Goal: Navigation & Orientation: Find specific page/section

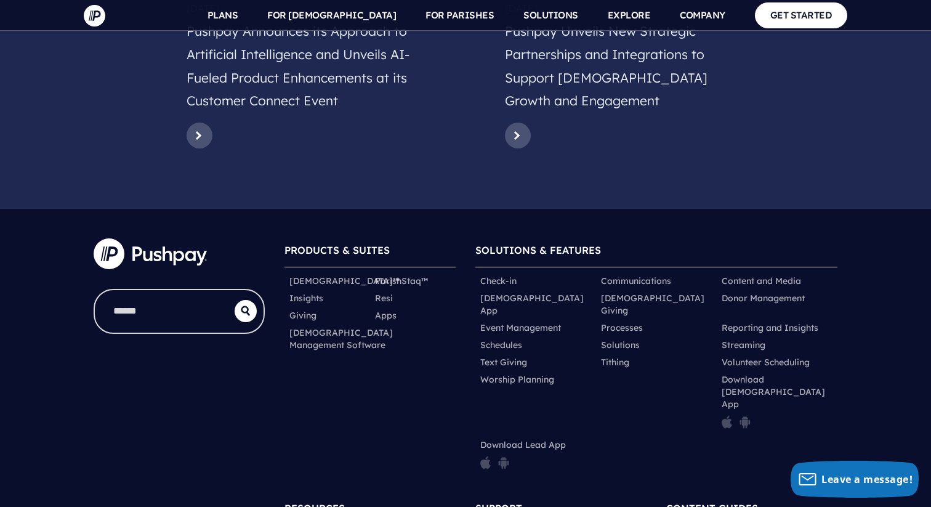
scroll to position [6141, 0]
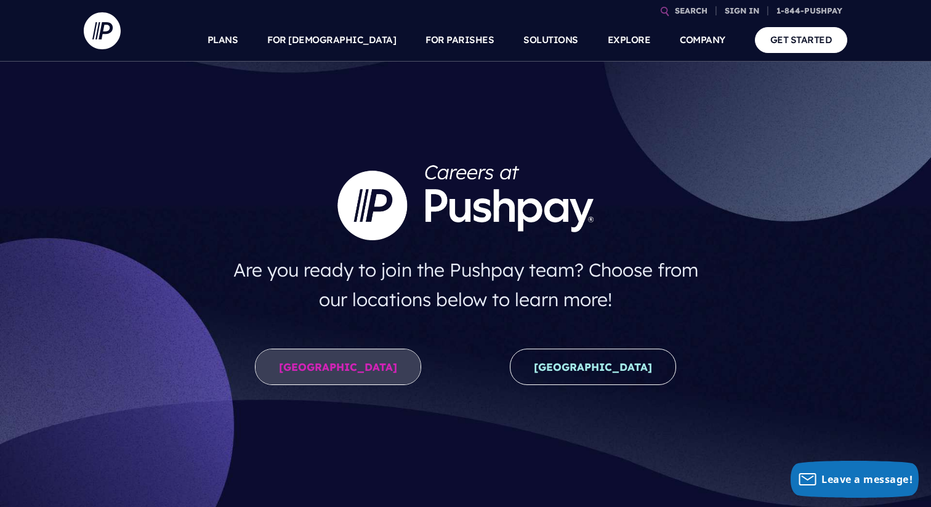
click at [354, 369] on link "United States" at bounding box center [338, 367] width 166 height 36
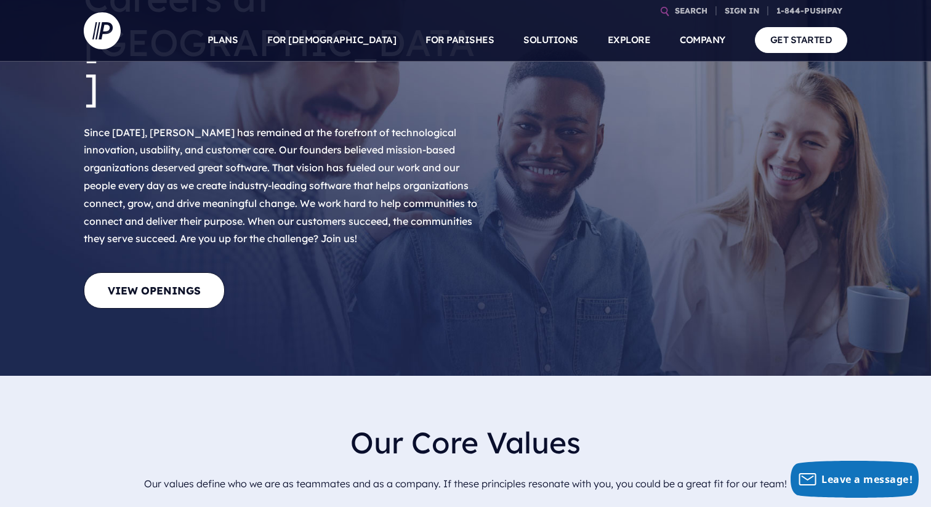
scroll to position [159, 0]
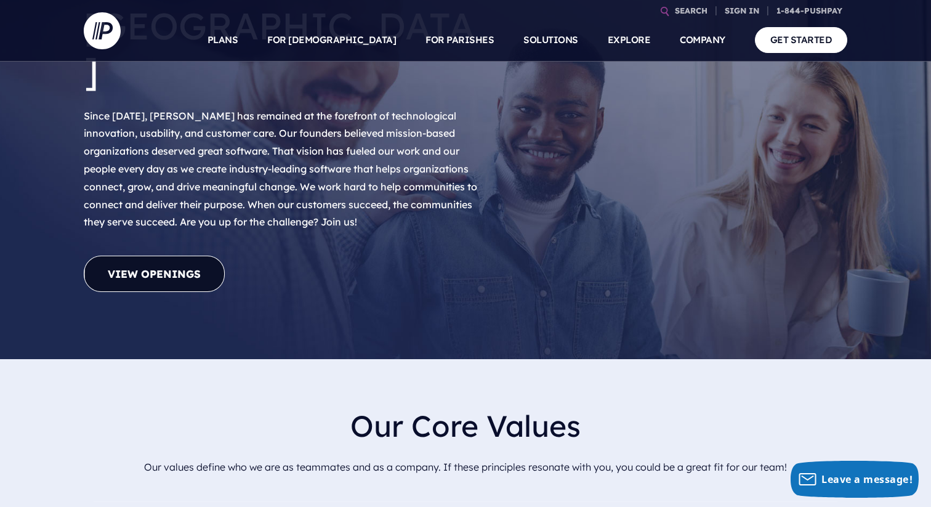
click at [182, 256] on link "View Openings" at bounding box center [154, 274] width 141 height 36
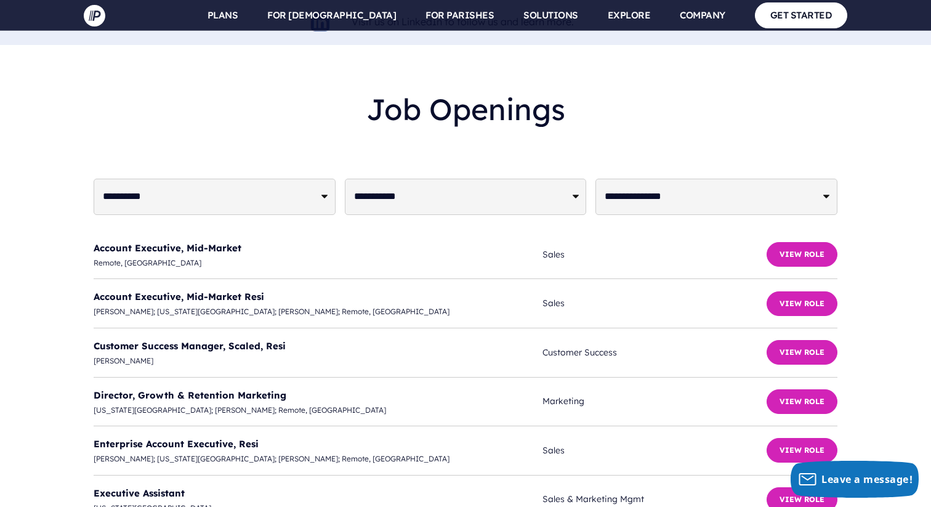
scroll to position [2987, 0]
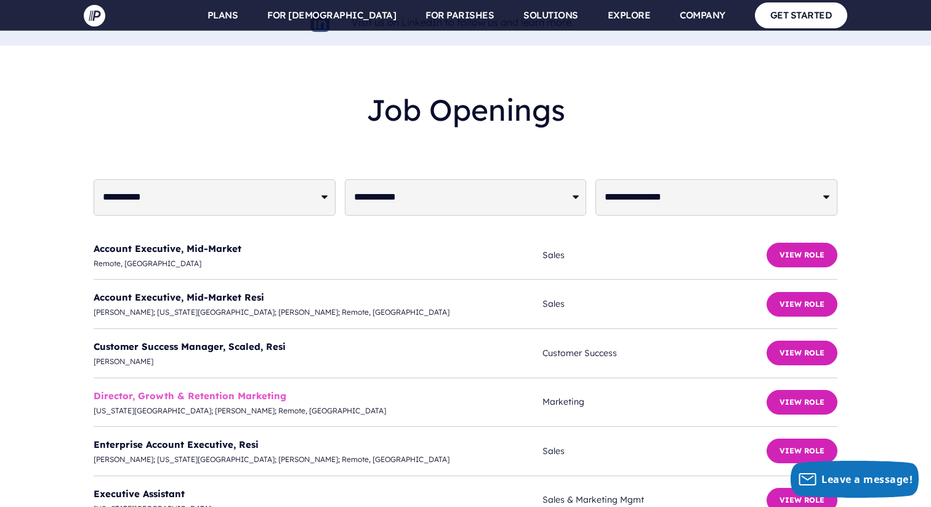
click at [256, 390] on link "Director, Growth & Retention Marketing" at bounding box center [190, 396] width 193 height 12
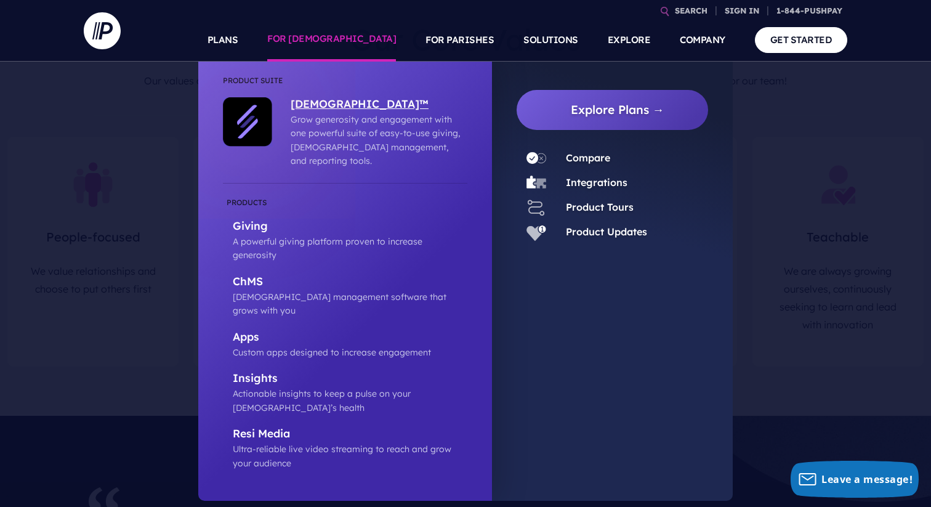
scroll to position [407, 0]
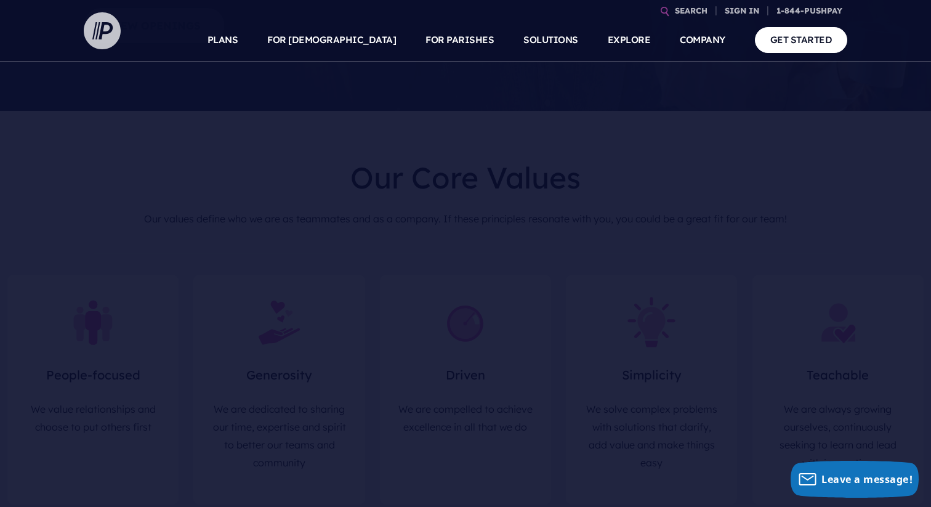
click at [116, 26] on img at bounding box center [102, 30] width 37 height 37
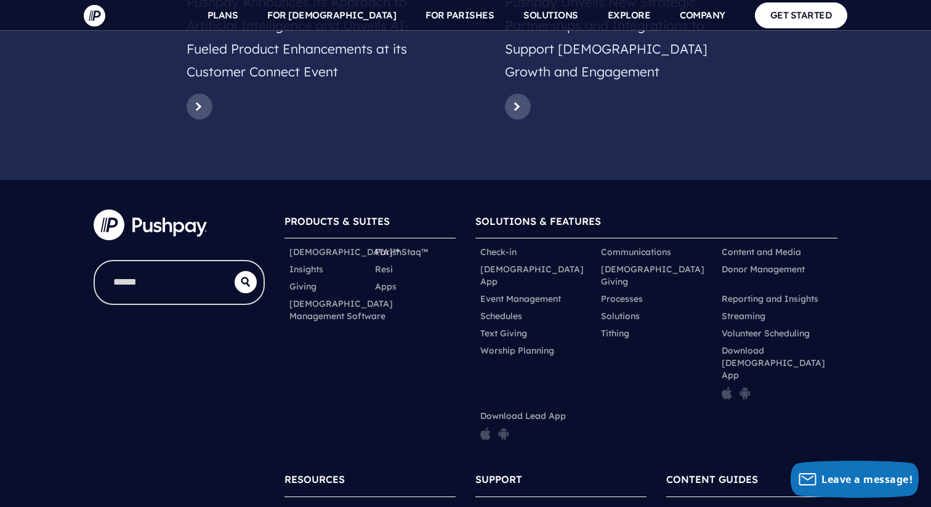
scroll to position [6141, 0]
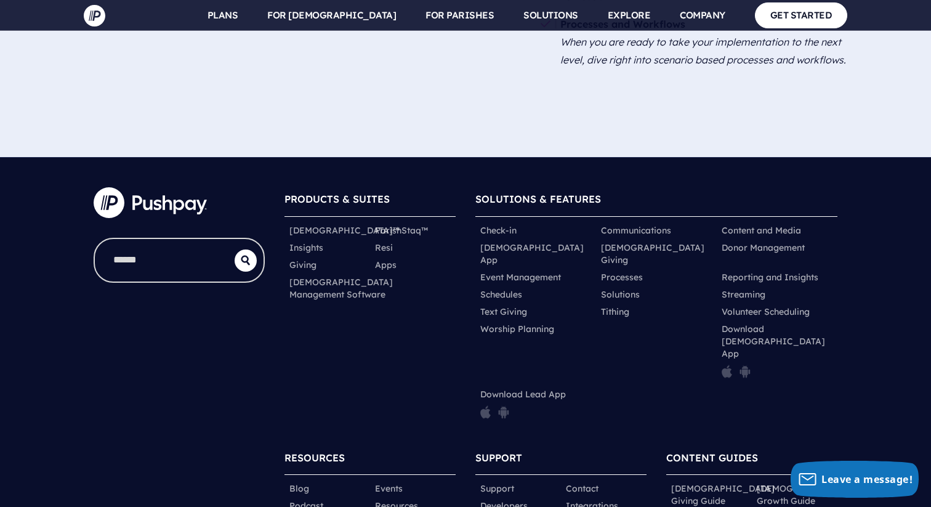
scroll to position [1841, 0]
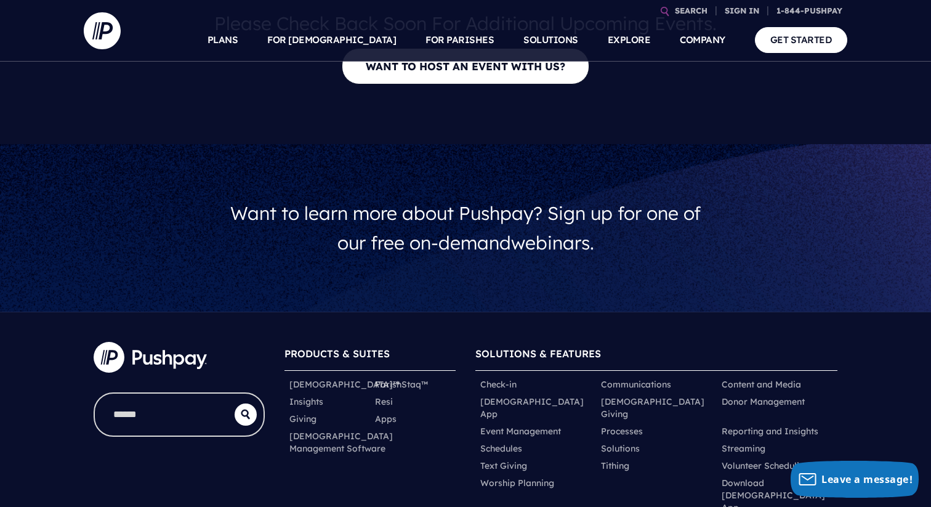
scroll to position [352, 0]
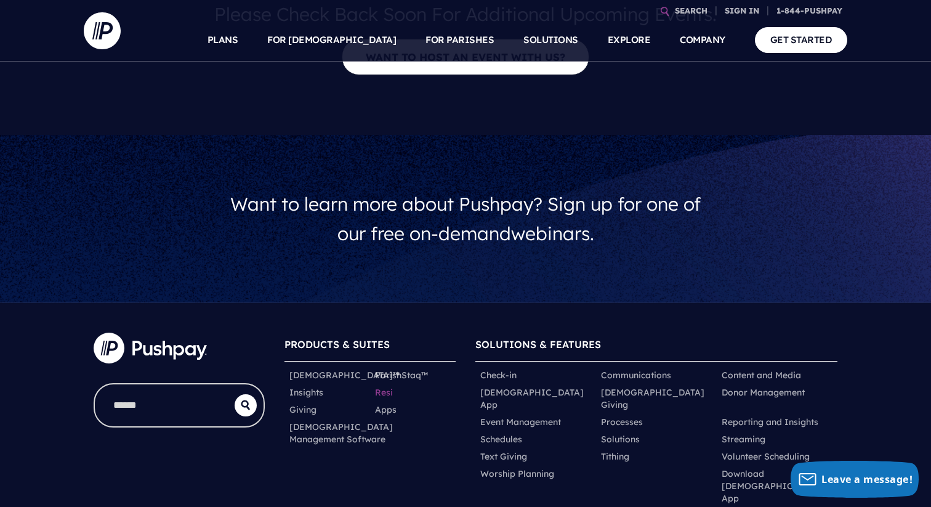
click at [386, 394] on link "Resi" at bounding box center [384, 392] width 18 height 12
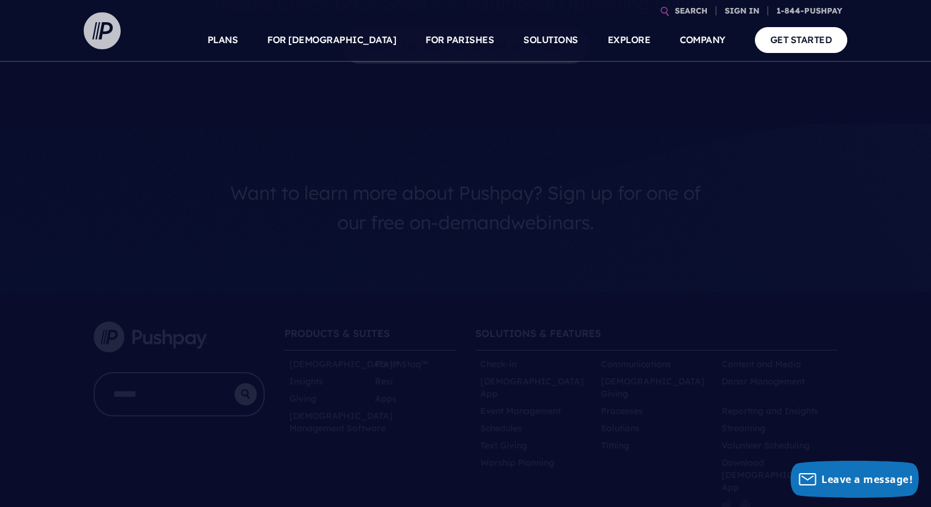
click at [107, 33] on img at bounding box center [102, 30] width 37 height 37
